Goal: Task Accomplishment & Management: Use online tool/utility

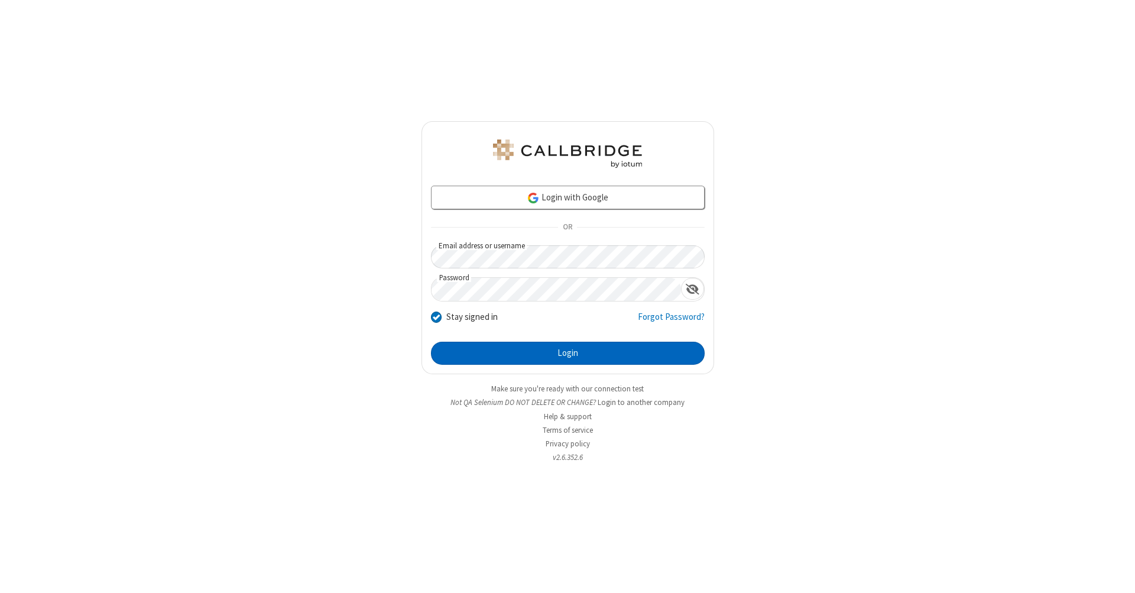
click at [567, 353] on button "Login" at bounding box center [568, 354] width 274 height 24
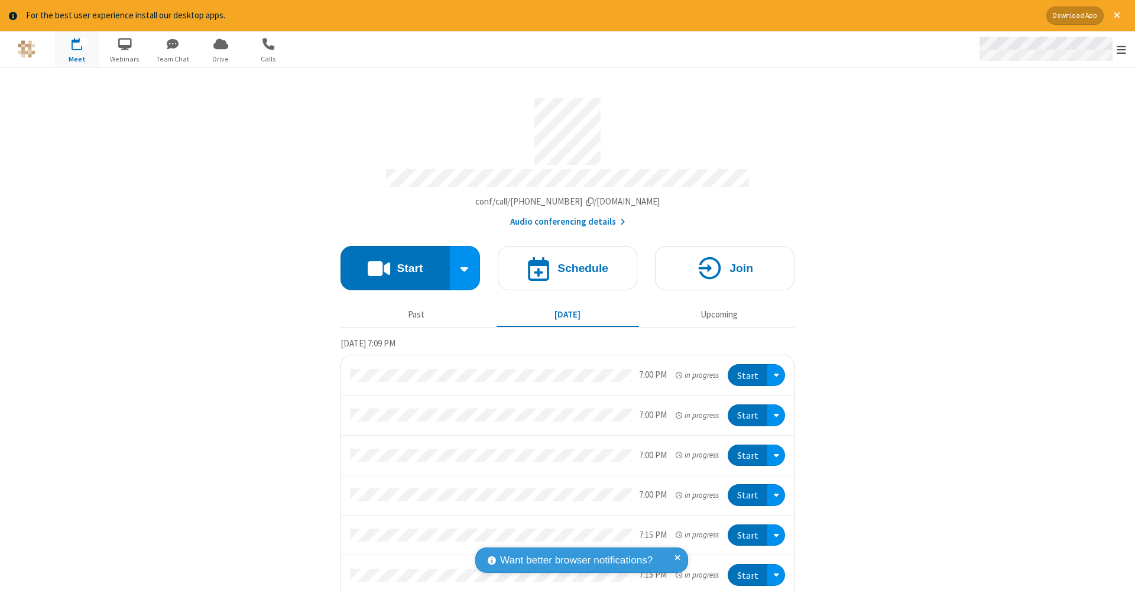
click at [1121, 50] on span "Open menu" at bounding box center [1120, 50] width 9 height 12
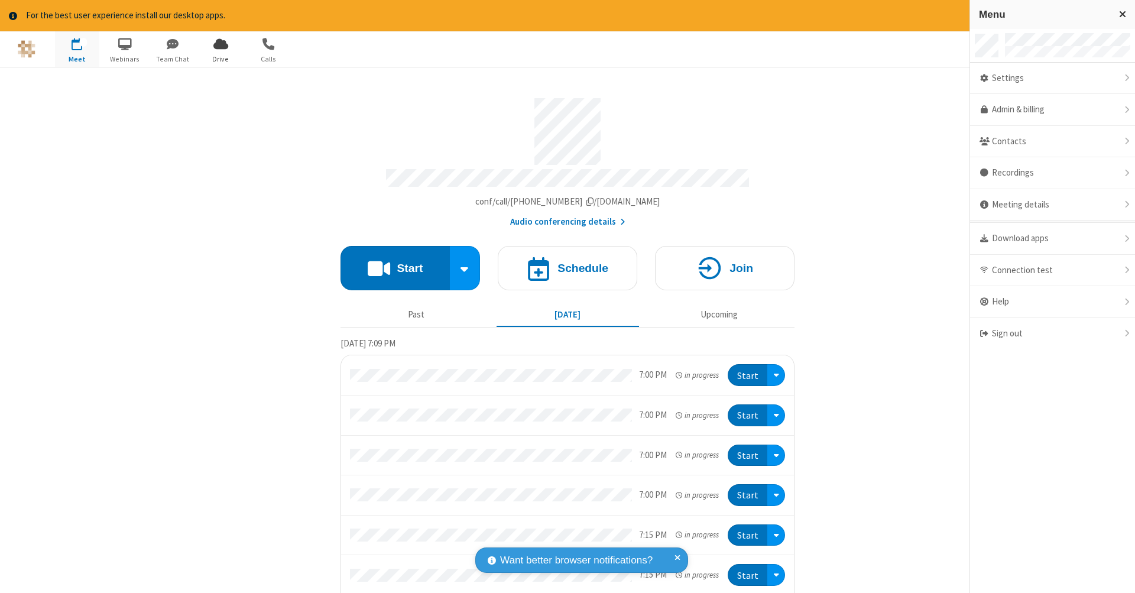
click at [220, 59] on span "Drive" at bounding box center [221, 59] width 44 height 11
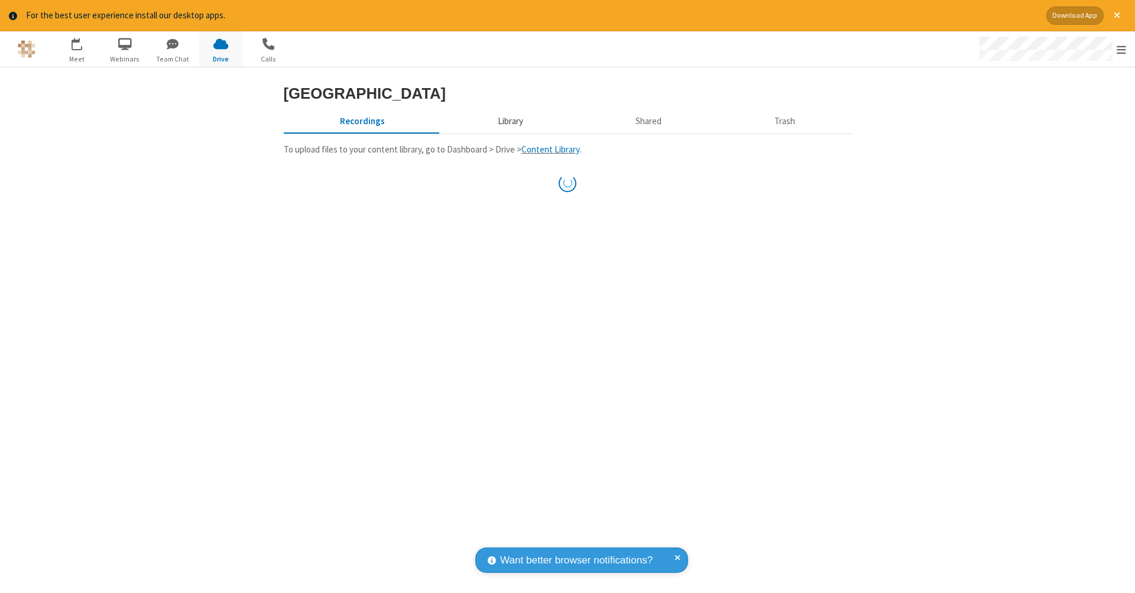
click at [508, 133] on button "Library" at bounding box center [510, 122] width 138 height 22
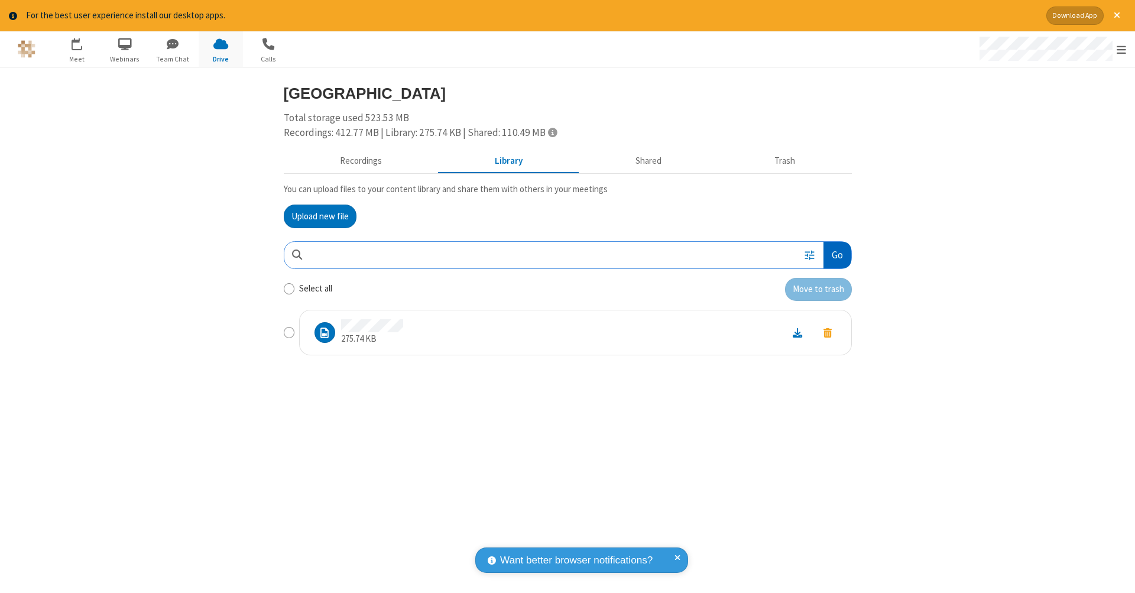
click at [836, 252] on button "Go" at bounding box center [836, 255] width 27 height 27
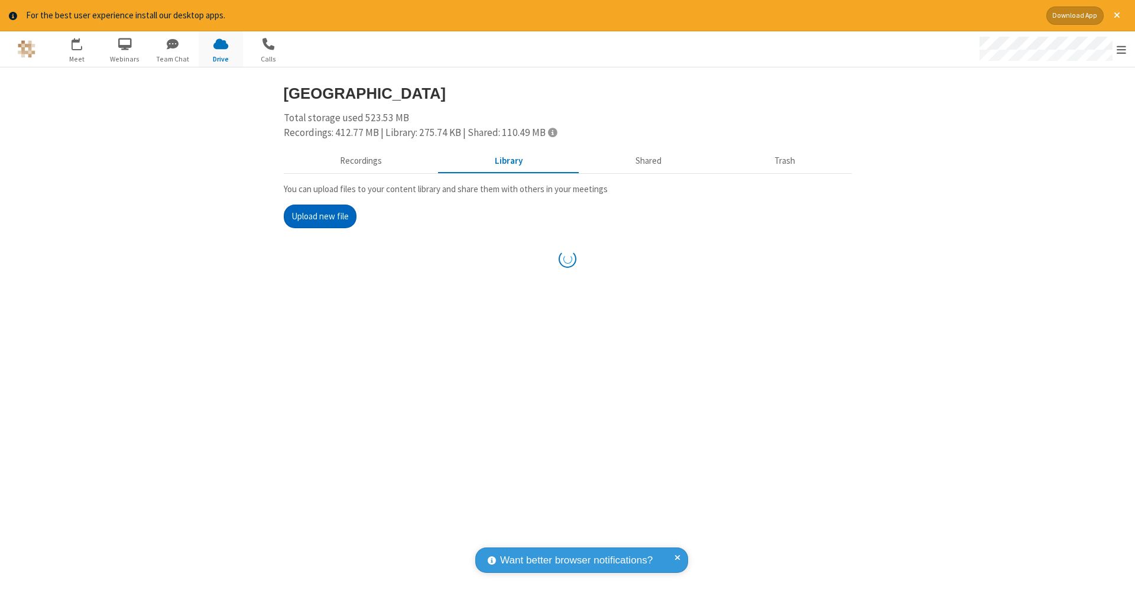
click at [320, 215] on button "Upload new file" at bounding box center [320, 216] width 73 height 24
